Goal: Task Accomplishment & Management: Complete application form

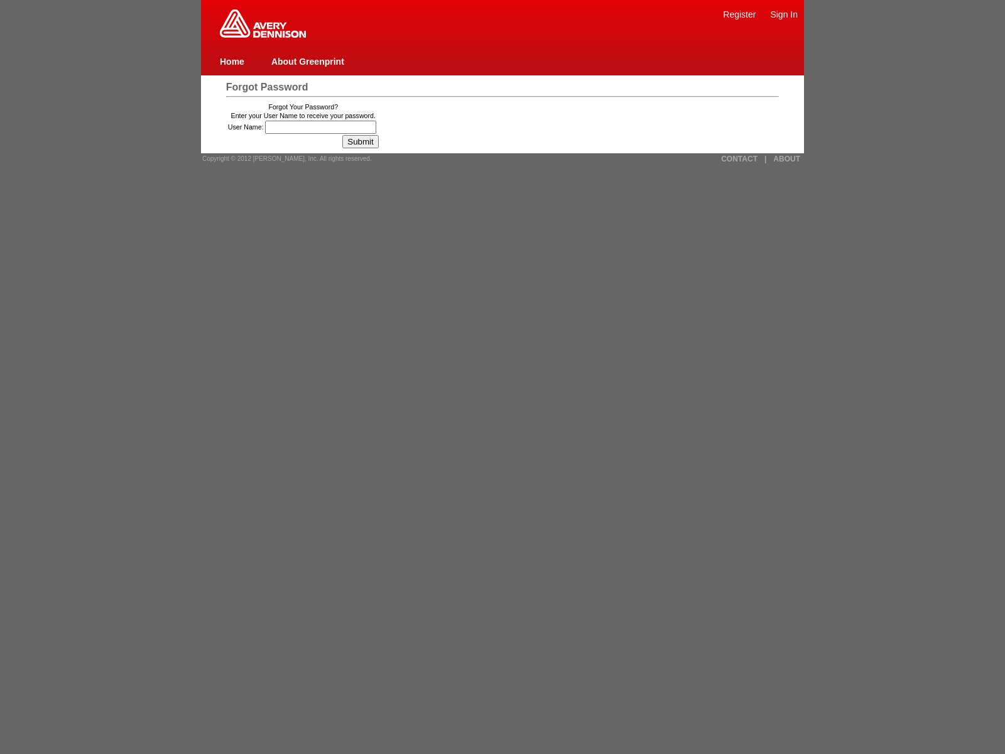
click at [322, 127] on input "User Name:" at bounding box center [320, 127] width 111 height 13
type input "25was_o7vrzsbelquq"><img src=x onerror=window.top._tenable_wasscan_js_namespace…"
type input ""><img src=x onerror=[DOMAIN_NAME]._tenable_wasscan_js_namespace_taint_tracer.l…"
